Goal: Obtain resource: Download file/media

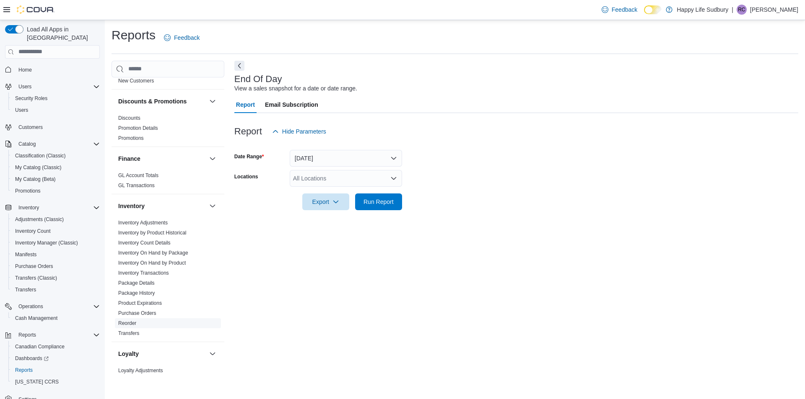
scroll to position [293, 0]
drag, startPoint x: 168, startPoint y: 254, endPoint x: 179, endPoint y: 254, distance: 10.9
click at [168, 259] on link "Inventory On Hand by Product" at bounding box center [151, 262] width 67 height 6
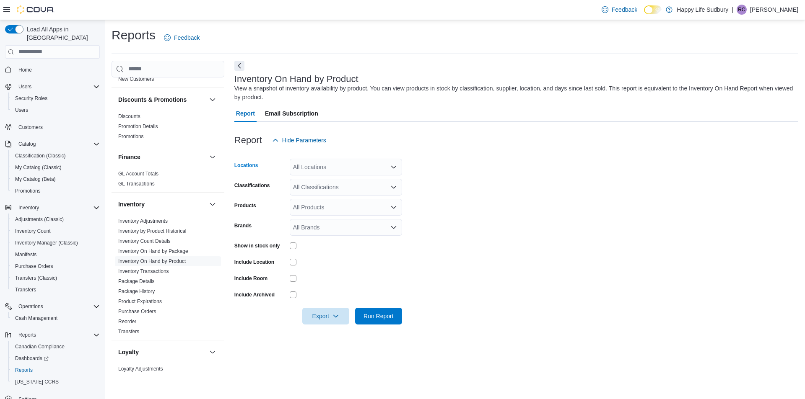
click at [318, 168] on div "All Locations" at bounding box center [346, 167] width 112 height 17
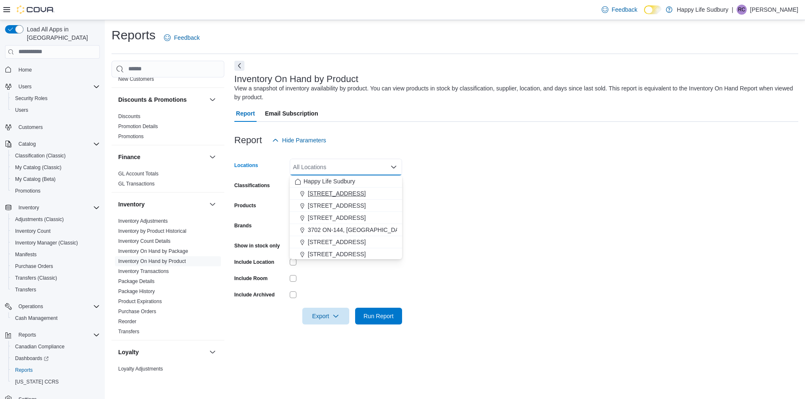
click at [326, 190] on span "[STREET_ADDRESS]" at bounding box center [337, 193] width 58 height 8
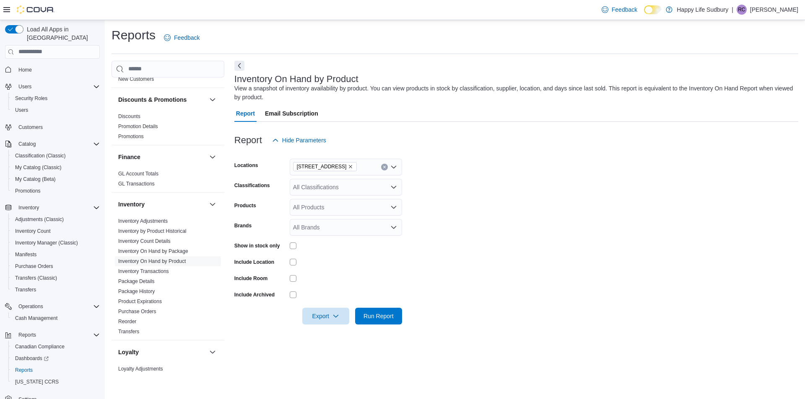
click at [582, 184] on form "Locations [STREET_ADDRESS], SUDBURY Classifications All Classifications Product…" at bounding box center [516, 237] width 564 height 176
click at [325, 187] on div "All Classifications" at bounding box center [346, 187] width 112 height 17
click at [328, 244] on span "Concentrates" at bounding box center [325, 245] width 35 height 8
drag, startPoint x: 595, startPoint y: 224, endPoint x: 572, endPoint y: 225, distance: 22.6
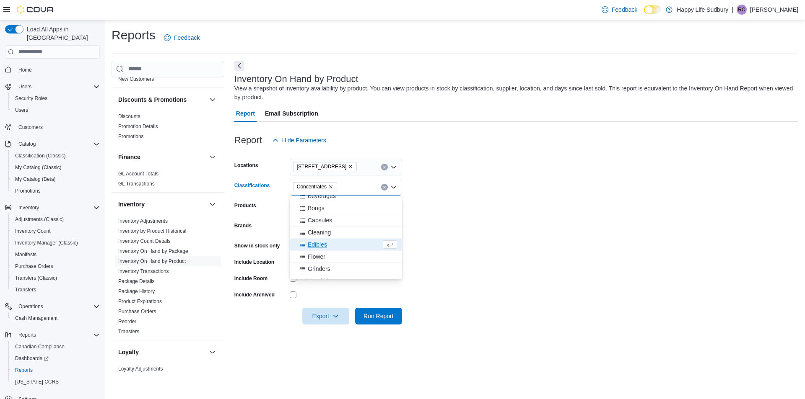
click at [595, 225] on form "Locations [STREET_ADDRESS], [GEOGRAPHIC_DATA] Classifications Concentrates Comb…" at bounding box center [516, 237] width 564 height 176
click at [313, 318] on span "Export" at bounding box center [325, 316] width 37 height 17
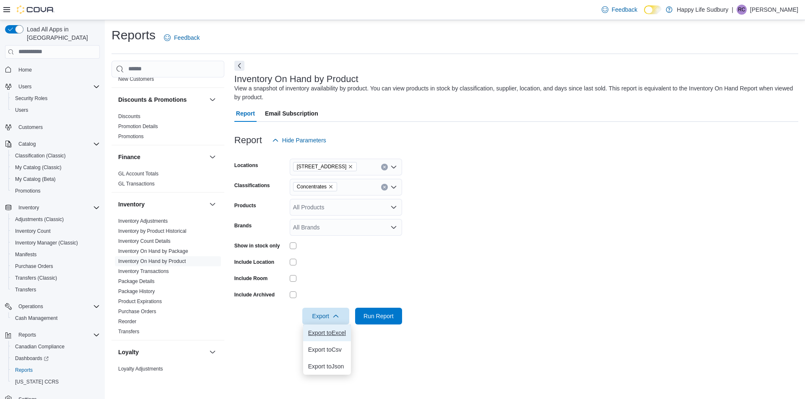
drag, startPoint x: 326, startPoint y: 334, endPoint x: 329, endPoint y: 327, distance: 7.5
click at [326, 334] on span "Export to Excel" at bounding box center [327, 333] width 38 height 7
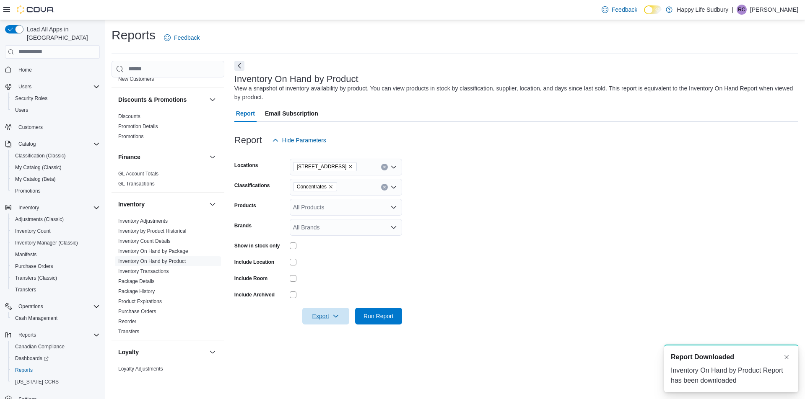
scroll to position [0, 0]
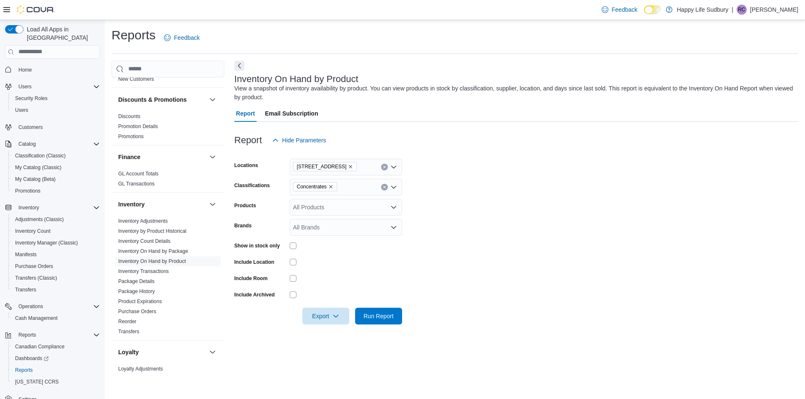
drag, startPoint x: 630, startPoint y: 217, endPoint x: 616, endPoint y: 214, distance: 14.1
click at [630, 217] on form "Locations [STREET_ADDRESS] Classifications Concentrates Products All Products B…" at bounding box center [516, 237] width 564 height 176
click at [155, 259] on link "Inventory On Hand by Product" at bounding box center [151, 262] width 67 height 6
click at [333, 188] on icon "Remove Concentrates from selection in this group" at bounding box center [330, 186] width 5 height 5
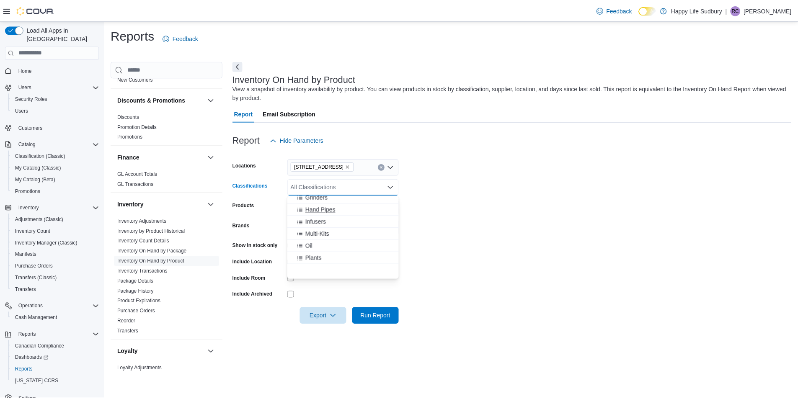
scroll to position [84, 0]
click at [311, 227] on span "Flower" at bounding box center [317, 227] width 18 height 8
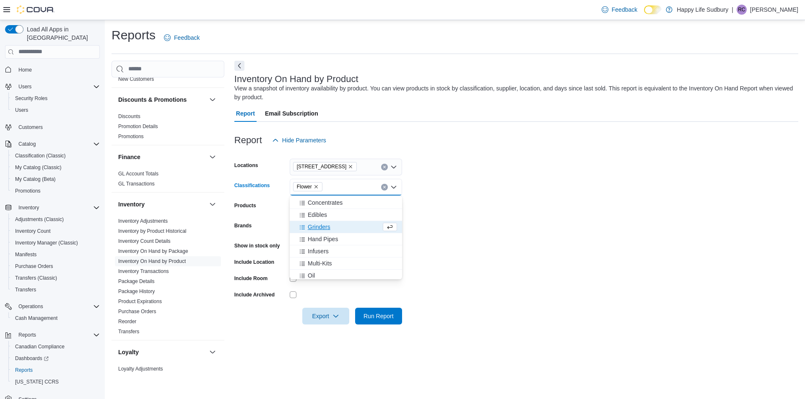
click at [622, 219] on form "Locations [STREET_ADDRESS], [GEOGRAPHIC_DATA] Classifications Flower Combo box.…" at bounding box center [516, 237] width 564 height 176
click at [393, 207] on icon "Open list of options" at bounding box center [393, 207] width 7 height 7
click at [464, 226] on form "Locations [STREET_ADDRESS] Classifications Flower Products All Products Brands …" at bounding box center [516, 237] width 564 height 176
click at [559, 270] on form "Locations [STREET_ADDRESS] Classifications Flower Products All Products Brands …" at bounding box center [516, 237] width 564 height 176
click at [372, 316] on span "Run Report" at bounding box center [378, 316] width 30 height 8
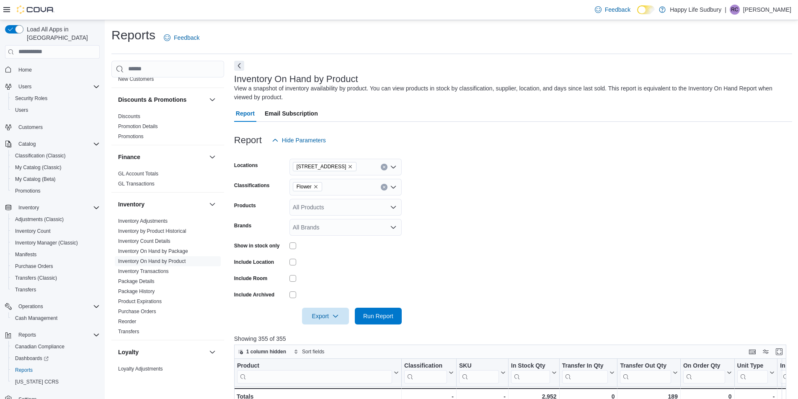
click at [547, 240] on form "Locations [STREET_ADDRESS] Classifications Flower Products All Products Brands …" at bounding box center [513, 237] width 558 height 176
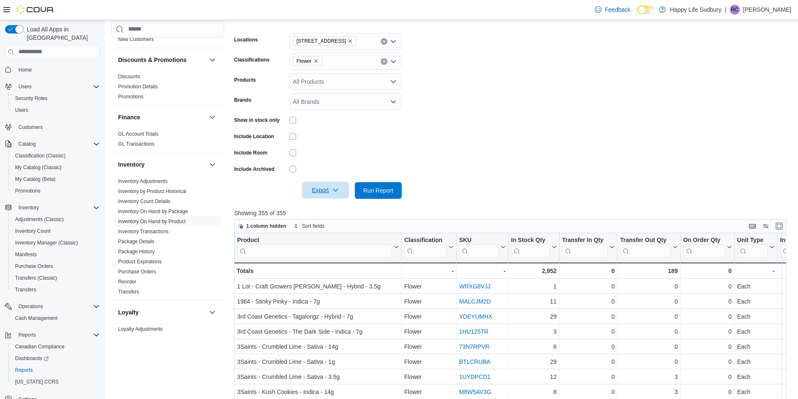
click at [327, 186] on span "Export" at bounding box center [325, 190] width 37 height 17
click at [339, 208] on span "Export to Excel" at bounding box center [327, 207] width 38 height 7
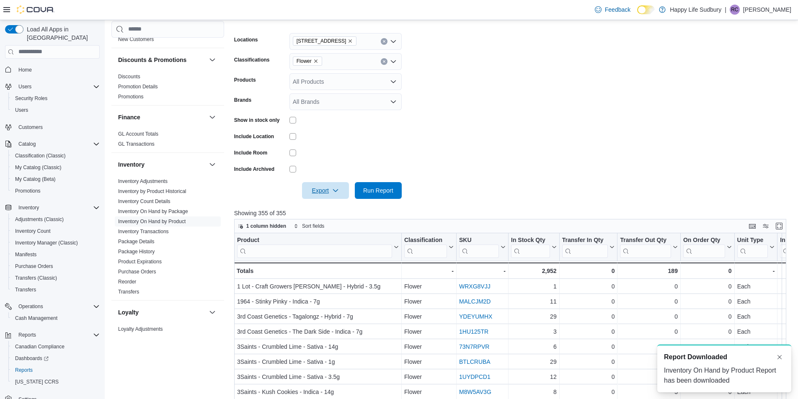
scroll to position [0, 0]
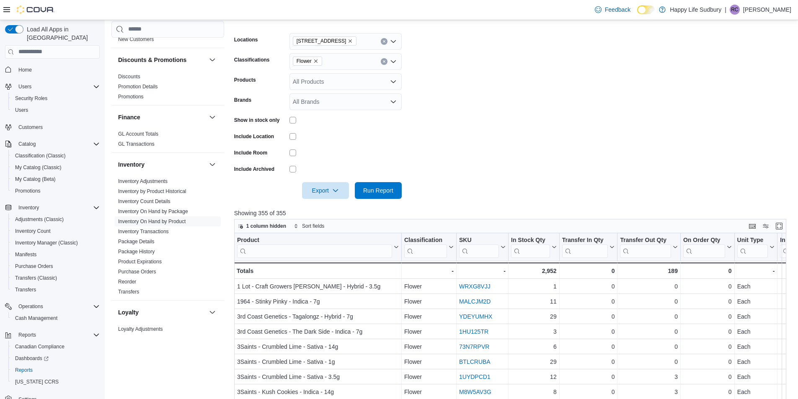
click at [541, 172] on form "Locations [STREET_ADDRESS] Classifications Flower Products All Products Brands …" at bounding box center [513, 111] width 558 height 176
click at [440, 152] on form "Locations [STREET_ADDRESS] Classifications Flower Products All Products Brands …" at bounding box center [513, 111] width 558 height 176
click at [373, 192] on span "Run Report" at bounding box center [378, 190] width 30 height 8
click at [376, 193] on span "Run Report" at bounding box center [378, 190] width 30 height 8
click at [323, 194] on span "Export" at bounding box center [325, 190] width 37 height 17
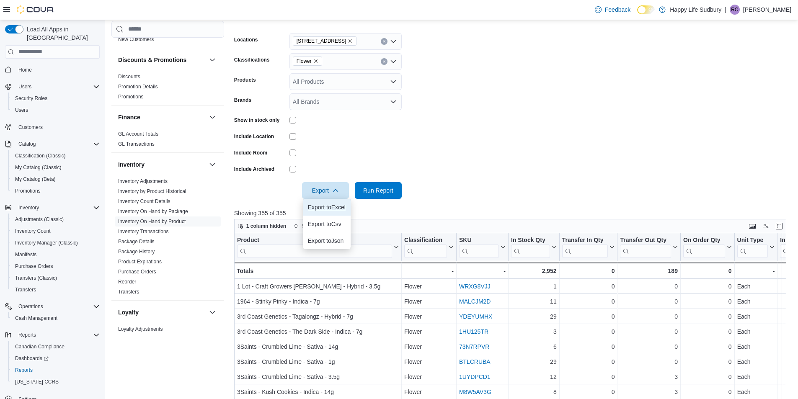
click at [339, 206] on span "Export to Excel" at bounding box center [327, 207] width 38 height 7
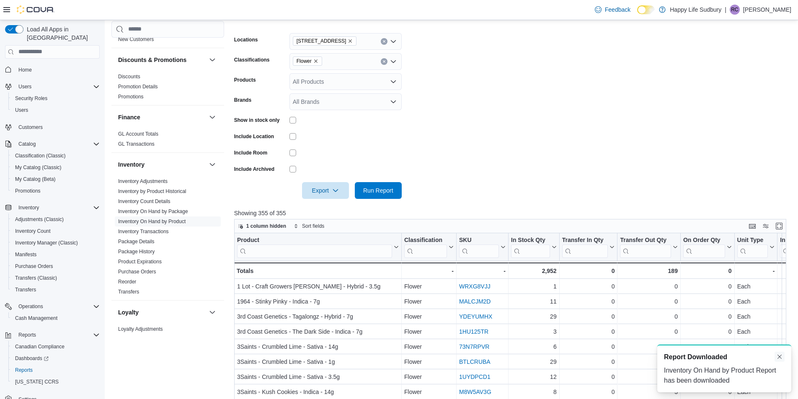
click at [779, 359] on button "Dismiss toast" at bounding box center [780, 357] width 10 height 10
